Goal: Task Accomplishment & Management: Use online tool/utility

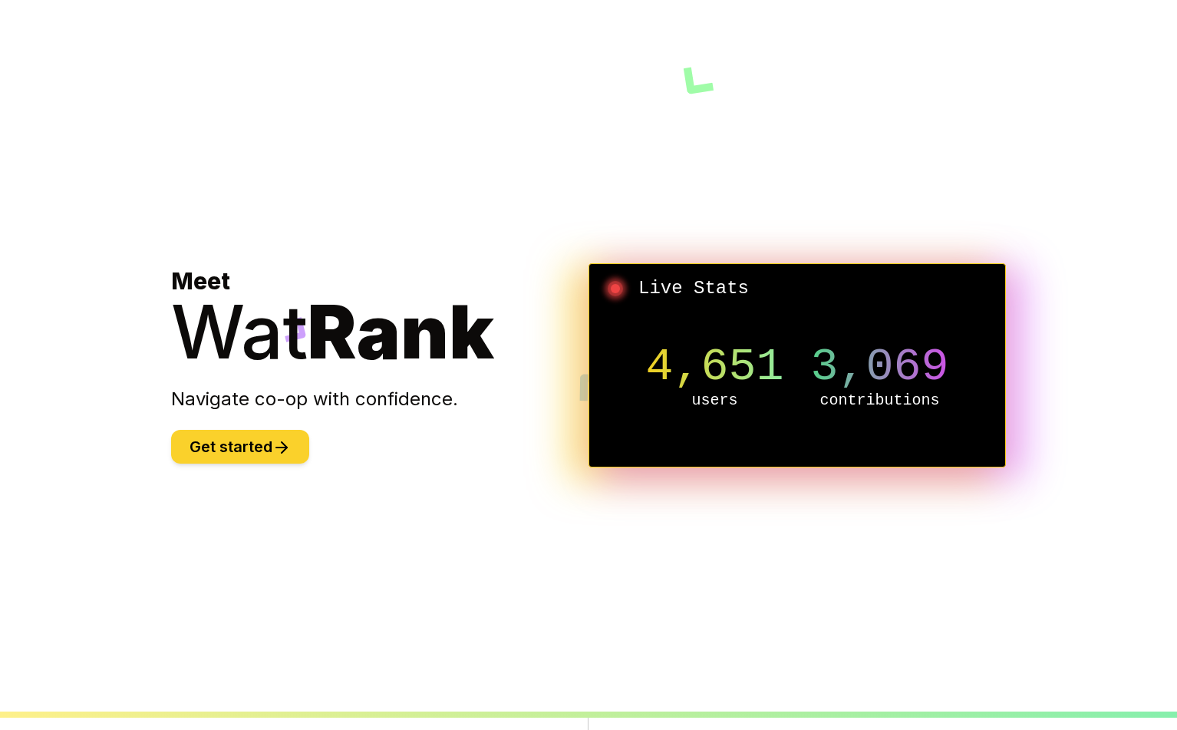
click at [246, 454] on button "Get started" at bounding box center [240, 447] width 138 height 34
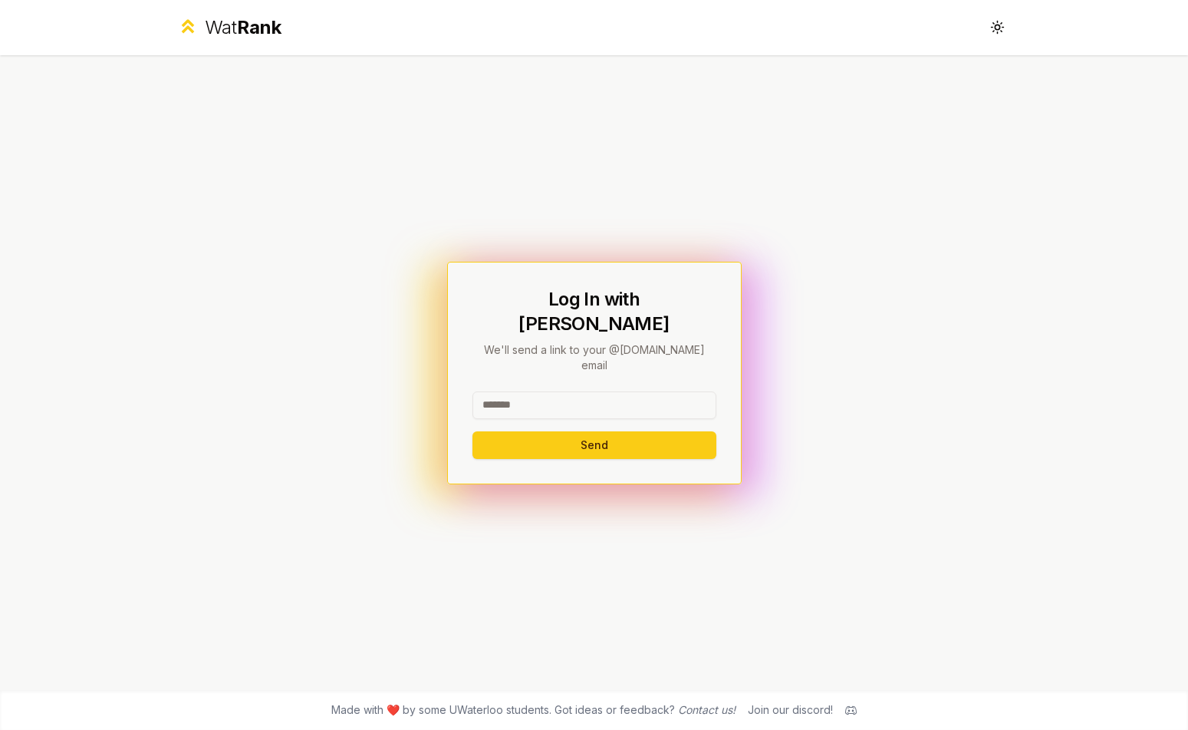
click at [565, 398] on div at bounding box center [595, 408] width 244 height 34
click at [565, 393] on input at bounding box center [595, 405] width 244 height 28
click at [819, 100] on div "Log In with WatIAM We'll send a link to your @uwaterloo.ca email Send" at bounding box center [595, 372] width 884 height 635
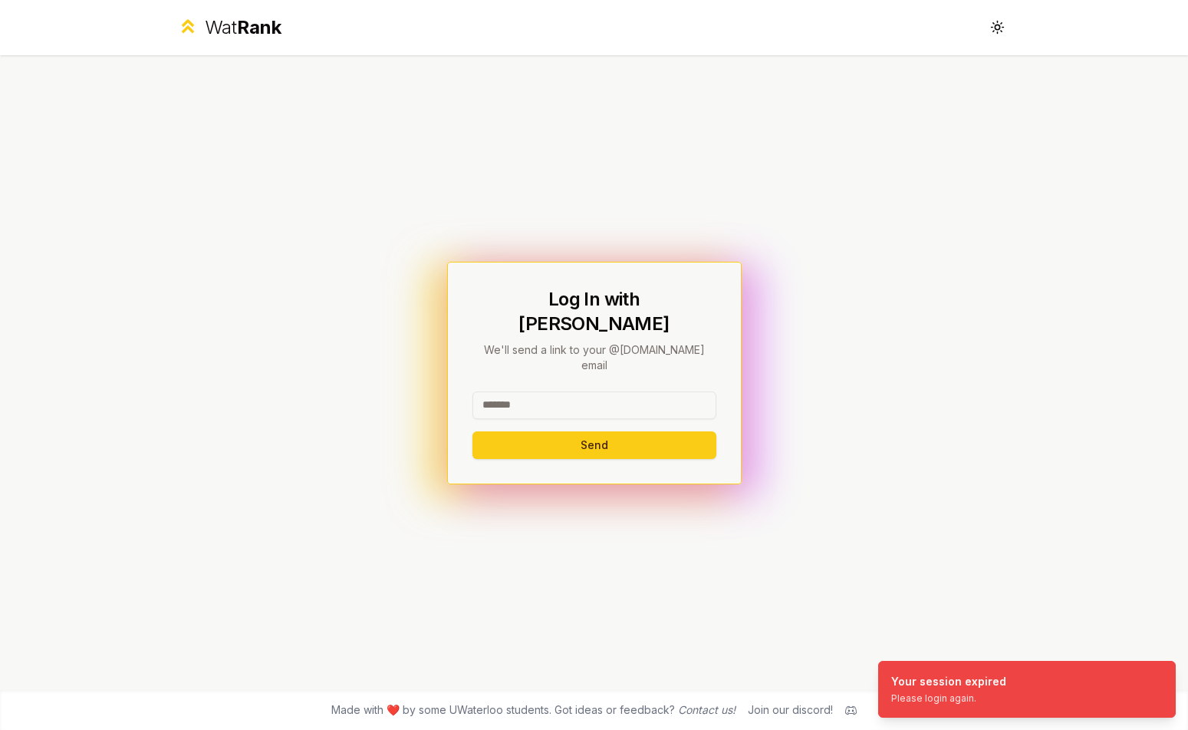
click at [622, 391] on input at bounding box center [595, 405] width 244 height 28
type input "*******"
click at [621, 431] on button "Send" at bounding box center [595, 445] width 244 height 28
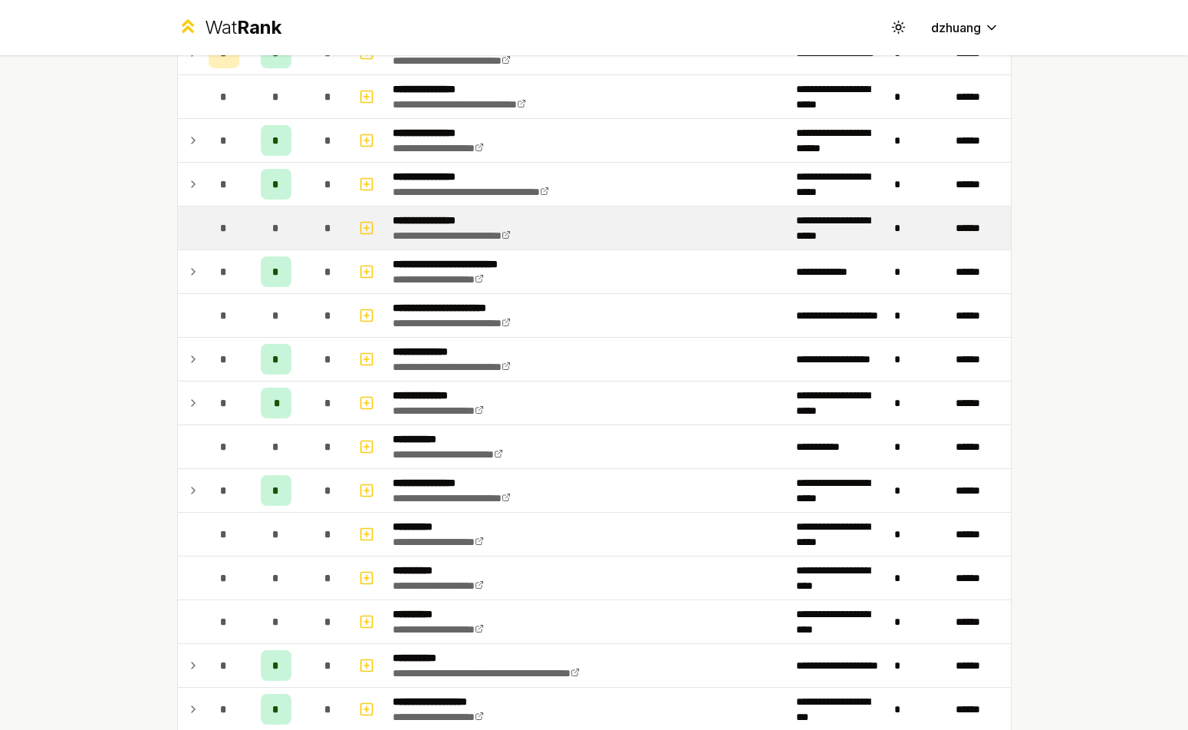
scroll to position [328, 0]
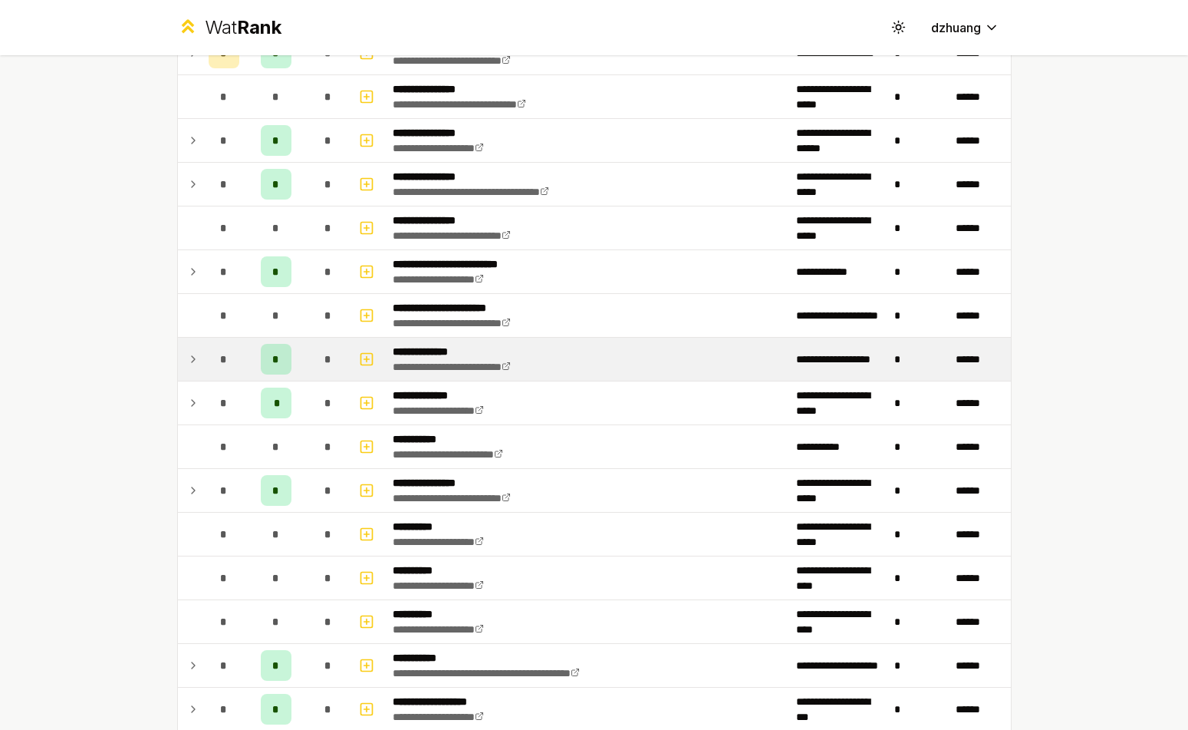
click at [328, 346] on div "*" at bounding box center [328, 359] width 31 height 31
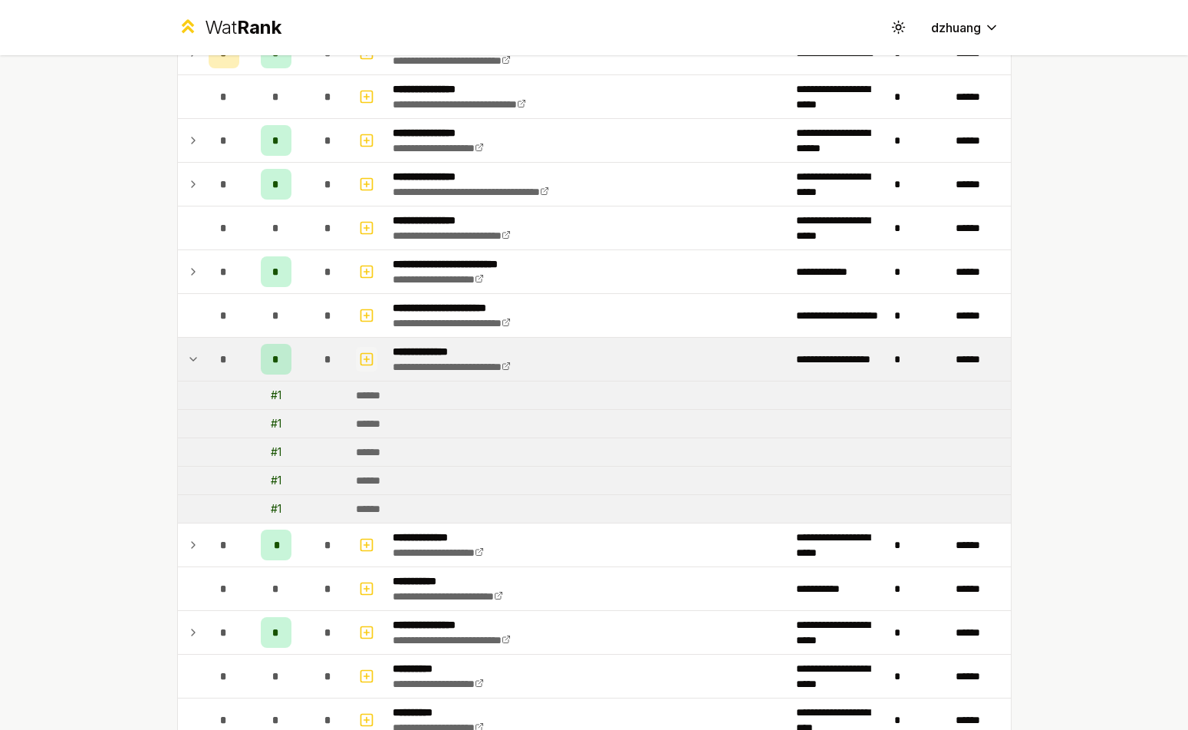
click at [361, 361] on rect "button" at bounding box center [367, 359] width 12 height 12
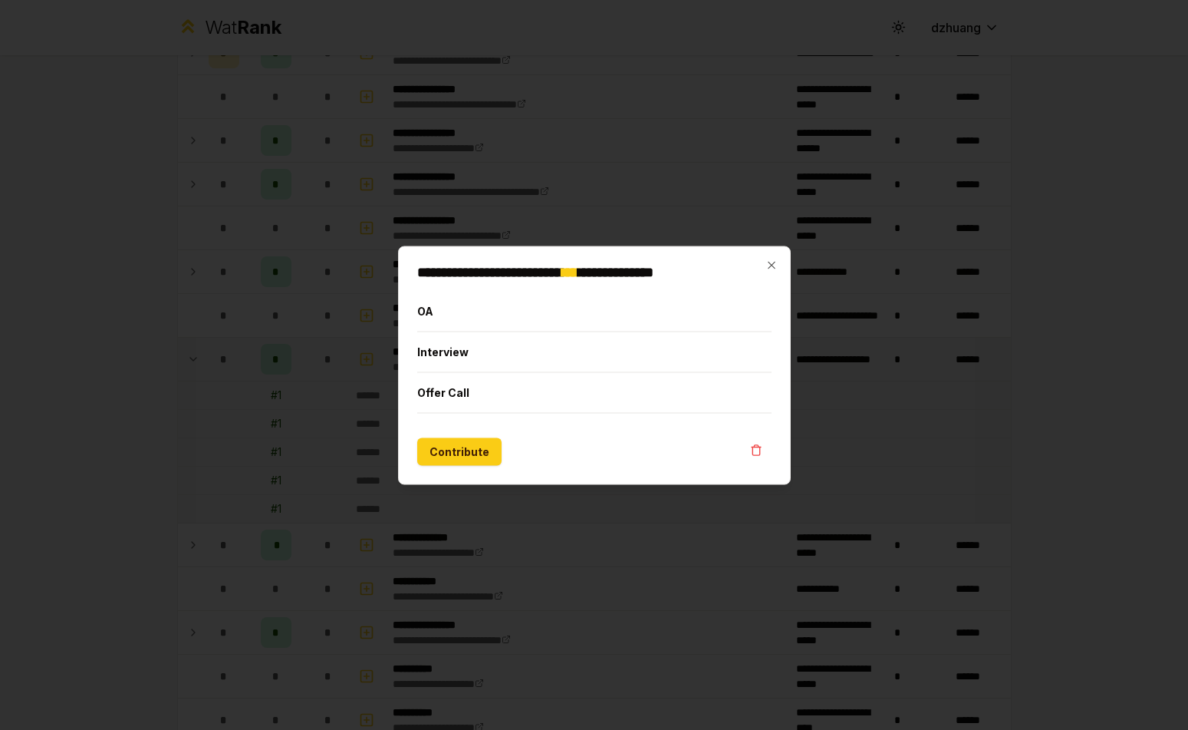
click at [787, 263] on div "**********" at bounding box center [594, 365] width 393 height 239
click at [768, 268] on icon "button" at bounding box center [772, 265] width 12 height 12
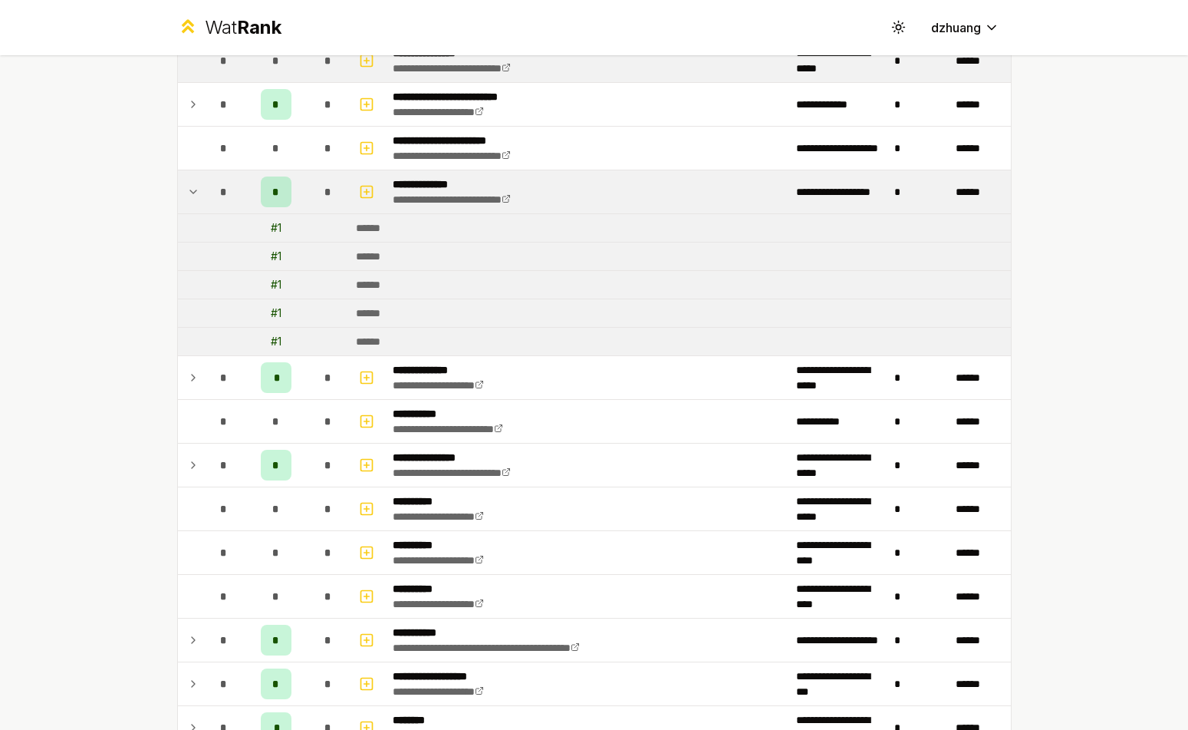
scroll to position [270, 0]
